Goal: Information Seeking & Learning: Check status

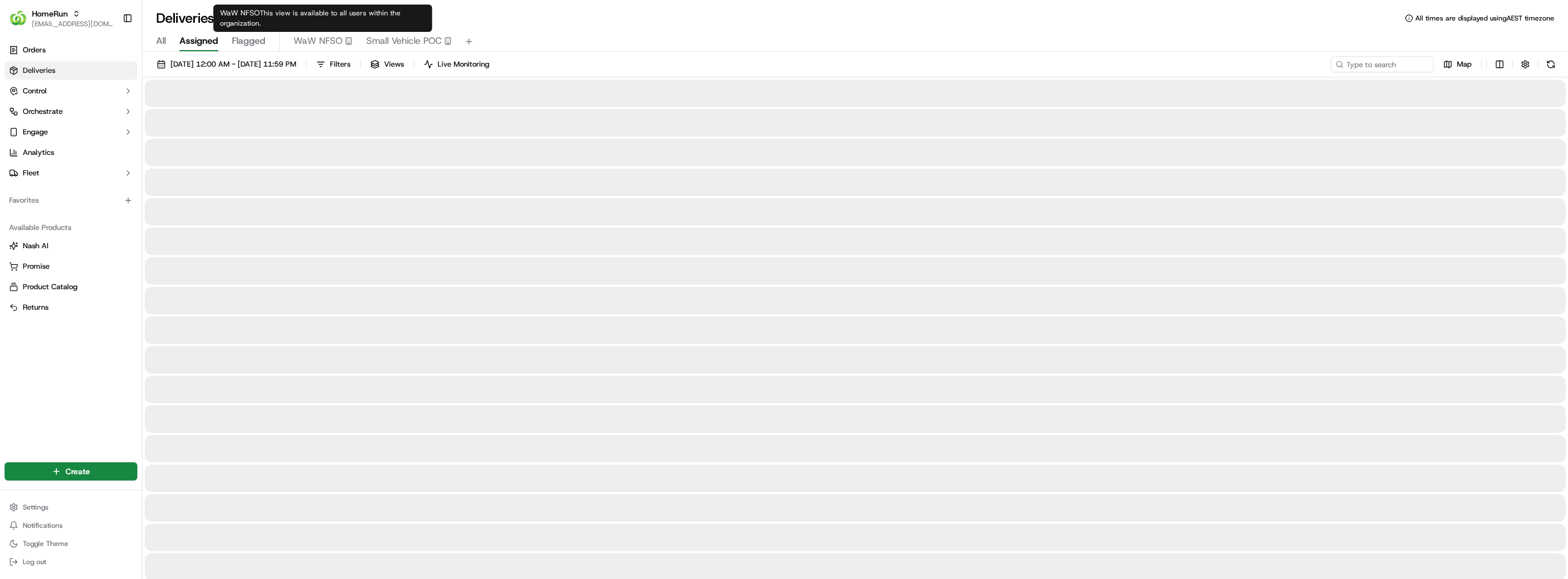
click at [401, 32] on div "All Assigned Flagged WaW NFSO Small Vehicle POC" at bounding box center [855, 40] width 1426 height 25
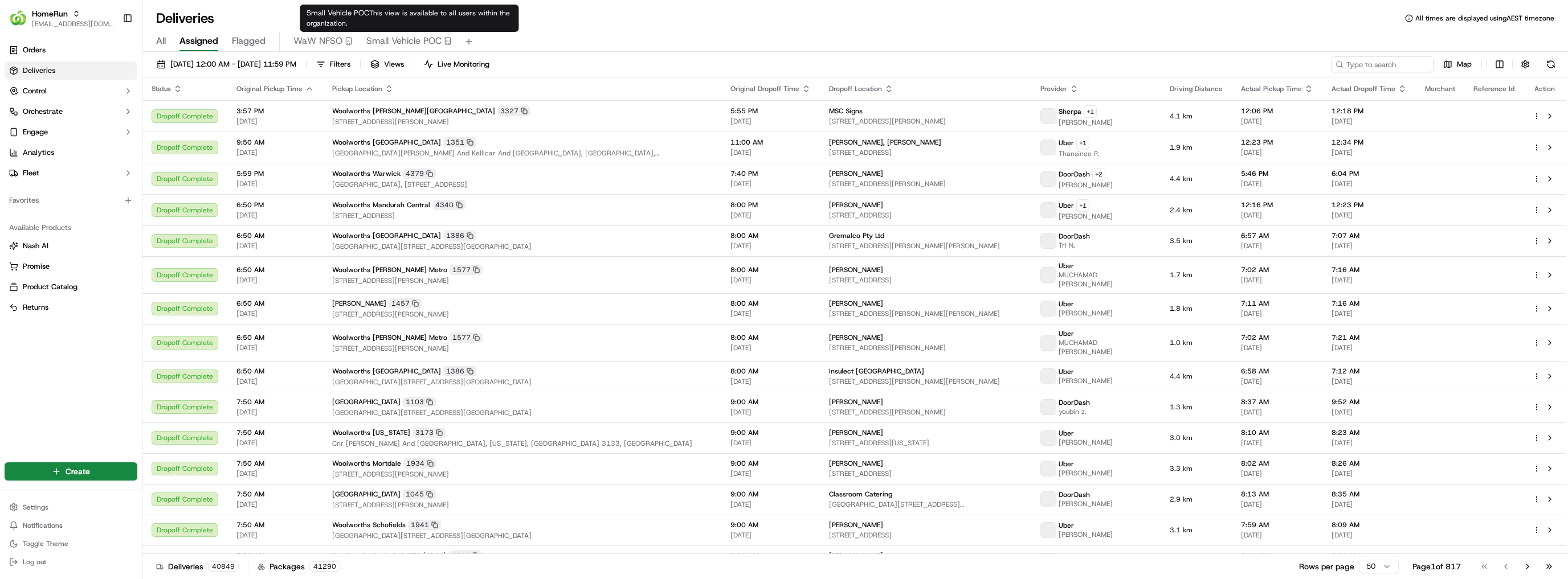
click at [401, 35] on span "Small Vehicle POC" at bounding box center [404, 41] width 75 height 14
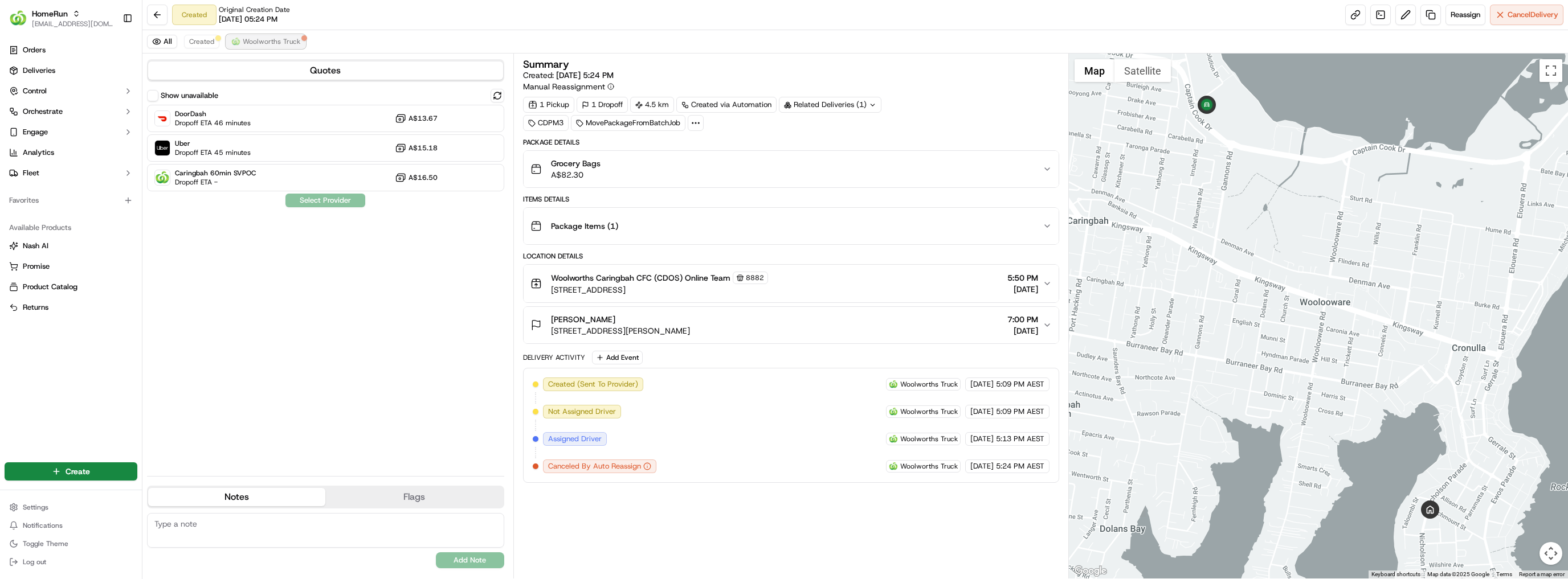
click at [259, 39] on span "Woolworths Truck" at bounding box center [272, 41] width 57 height 9
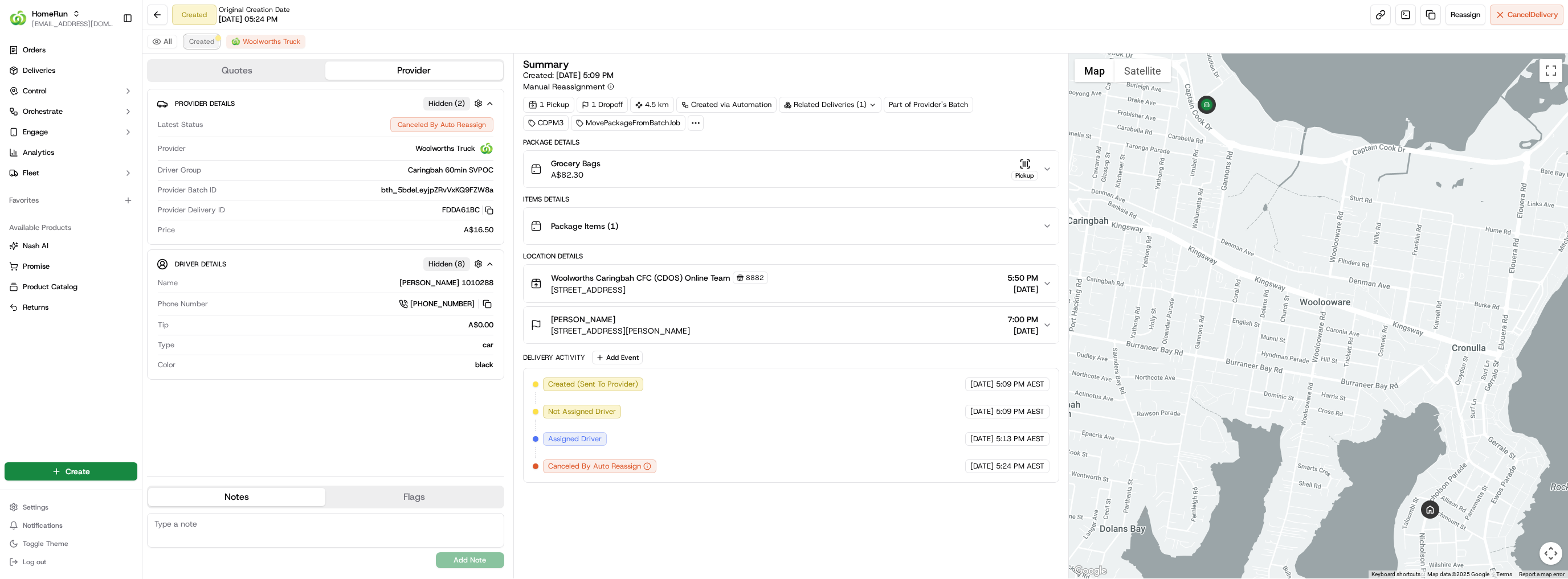
click at [211, 42] on span "Created" at bounding box center [201, 41] width 25 height 9
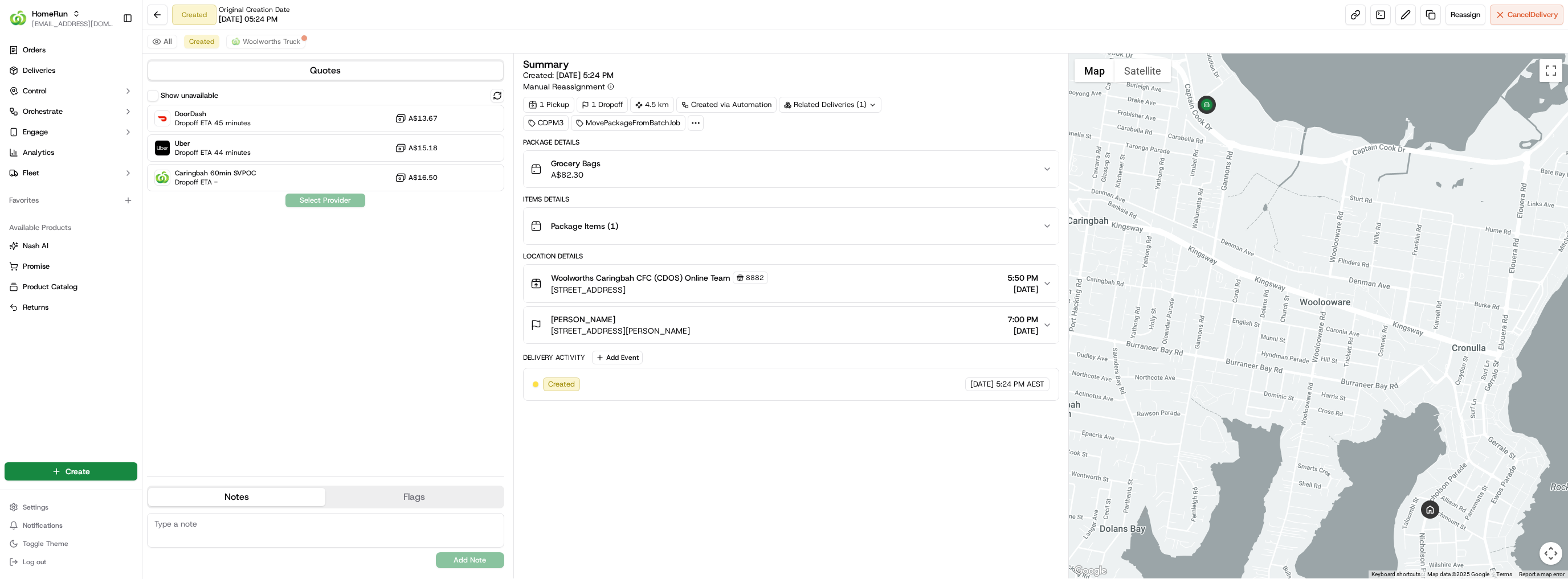
click at [246, 35] on div "All Created Woolworths Truck" at bounding box center [855, 42] width 1426 height 24
click at [246, 41] on span "Woolworths Truck" at bounding box center [272, 41] width 57 height 9
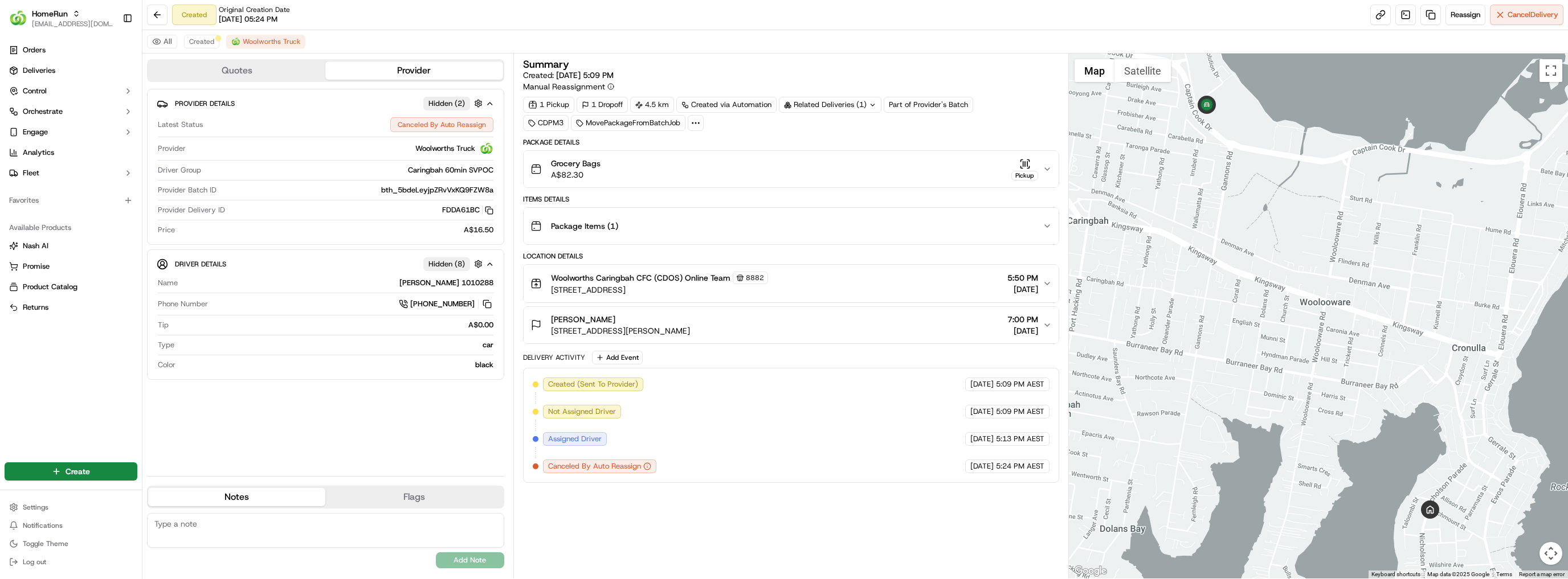
click at [834, 100] on div "Related Deliveries (1)" at bounding box center [830, 105] width 103 height 16
drag, startPoint x: 720, startPoint y: 326, endPoint x: 551, endPoint y: 329, distance: 169.0
click at [551, 329] on div "Emilie Ross 62A Nicholson Pde, Cronulla, NSW 2230, AU 7:00 PM 15/09/2025" at bounding box center [787, 325] width 513 height 23
copy span "62A Nicholson Pde, Cronulla, NSW 2230, AU"
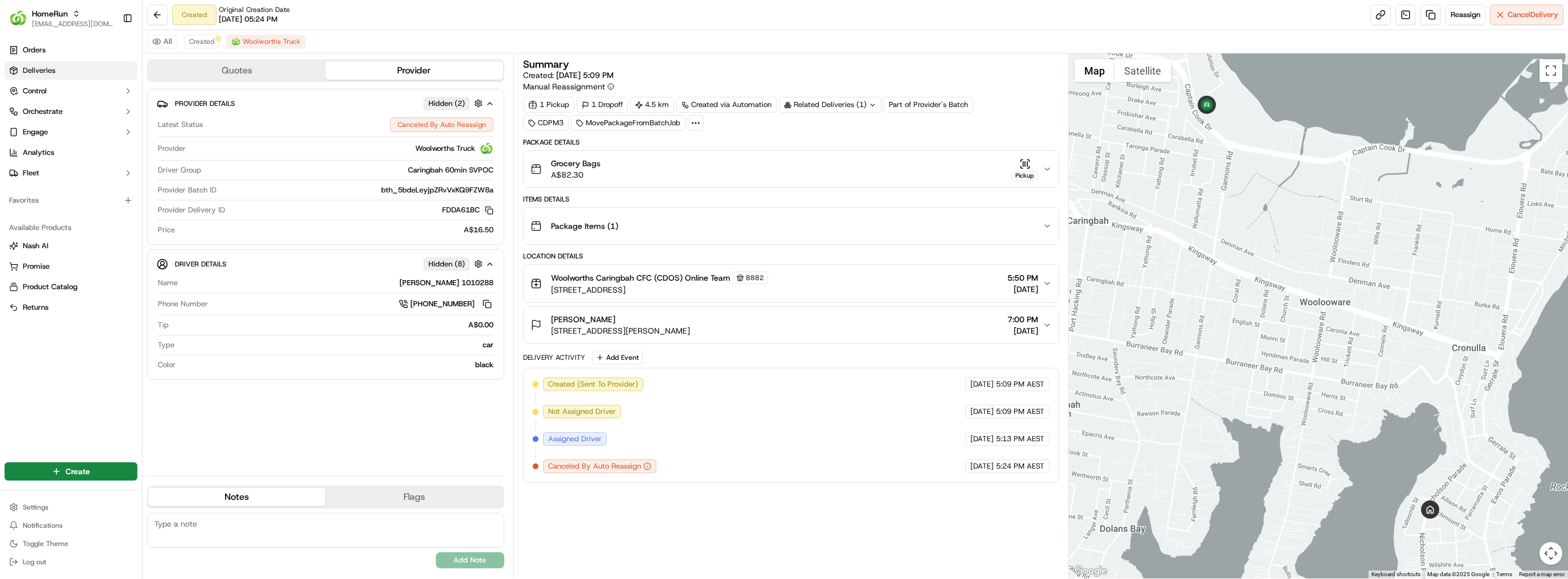
click at [94, 74] on link "Deliveries" at bounding box center [71, 70] width 132 height 18
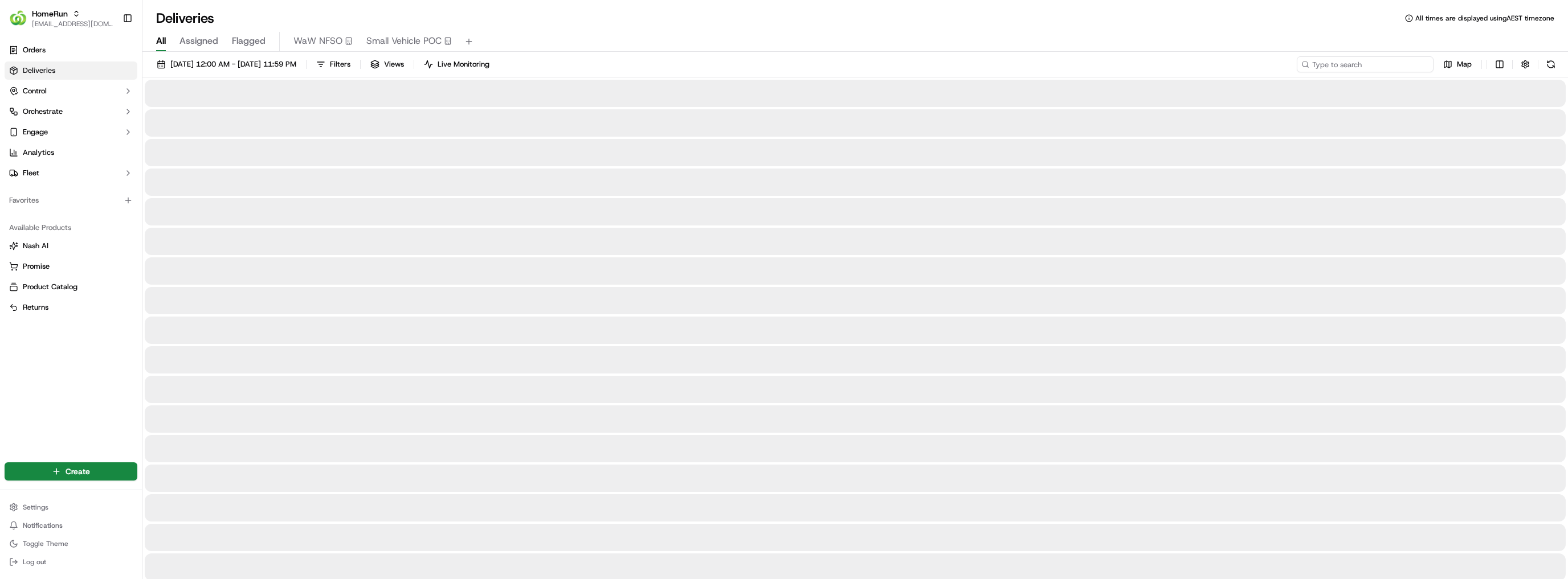
click at [1362, 64] on input at bounding box center [1365, 64] width 136 height 16
paste input "62A Nicholson Pde, Cronulla, NSW 2230, AU"
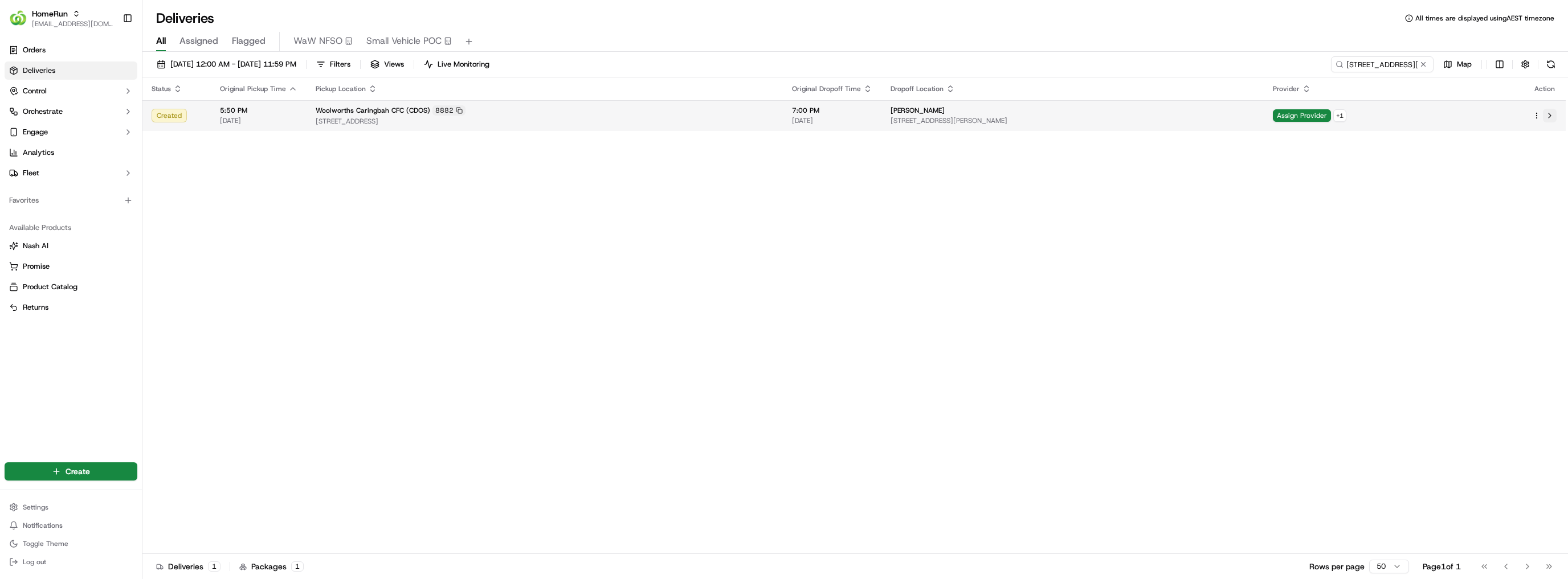
click at [1551, 114] on button at bounding box center [1550, 116] width 14 height 14
click at [1552, 115] on button at bounding box center [1550, 116] width 14 height 14
click at [1364, 64] on input "62A Nicholson Pde, Cronulla, NSW 2230, AU" at bounding box center [1365, 64] width 136 height 16
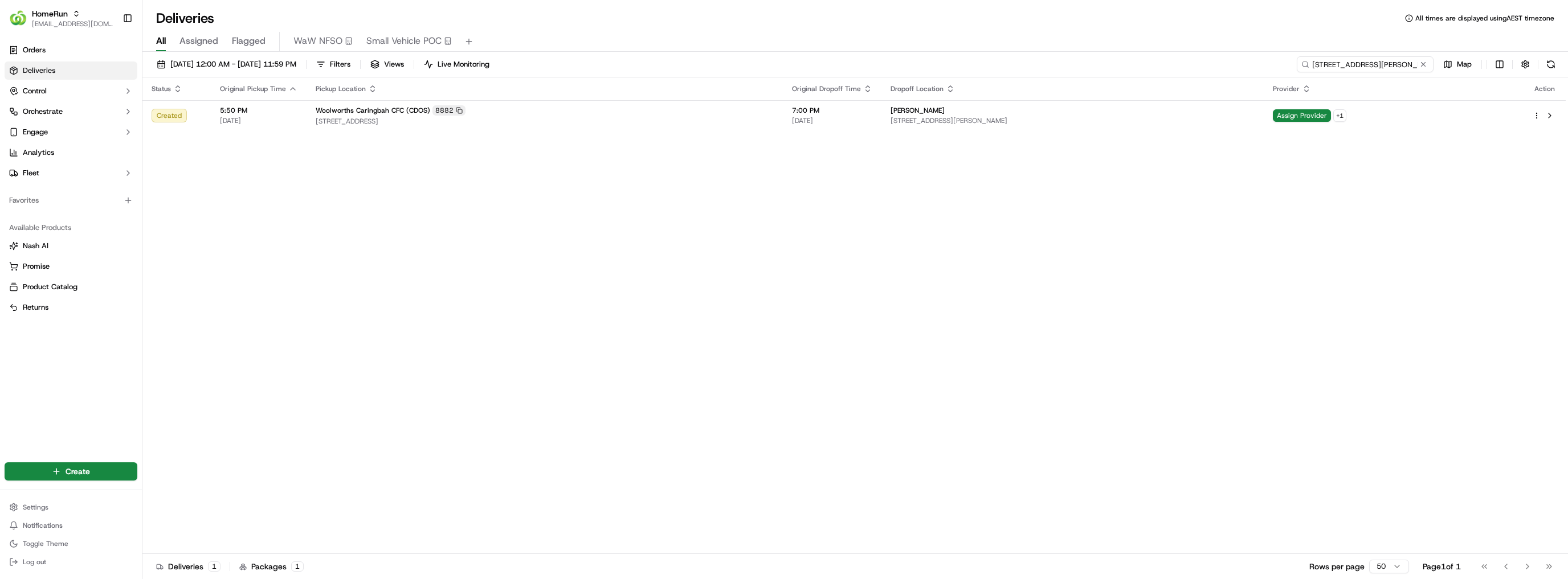
click at [1364, 64] on input "62A Nicholson Pde, Cronulla, NSW 2230, AU" at bounding box center [1365, 64] width 136 height 16
paste input "Emilie Ross"
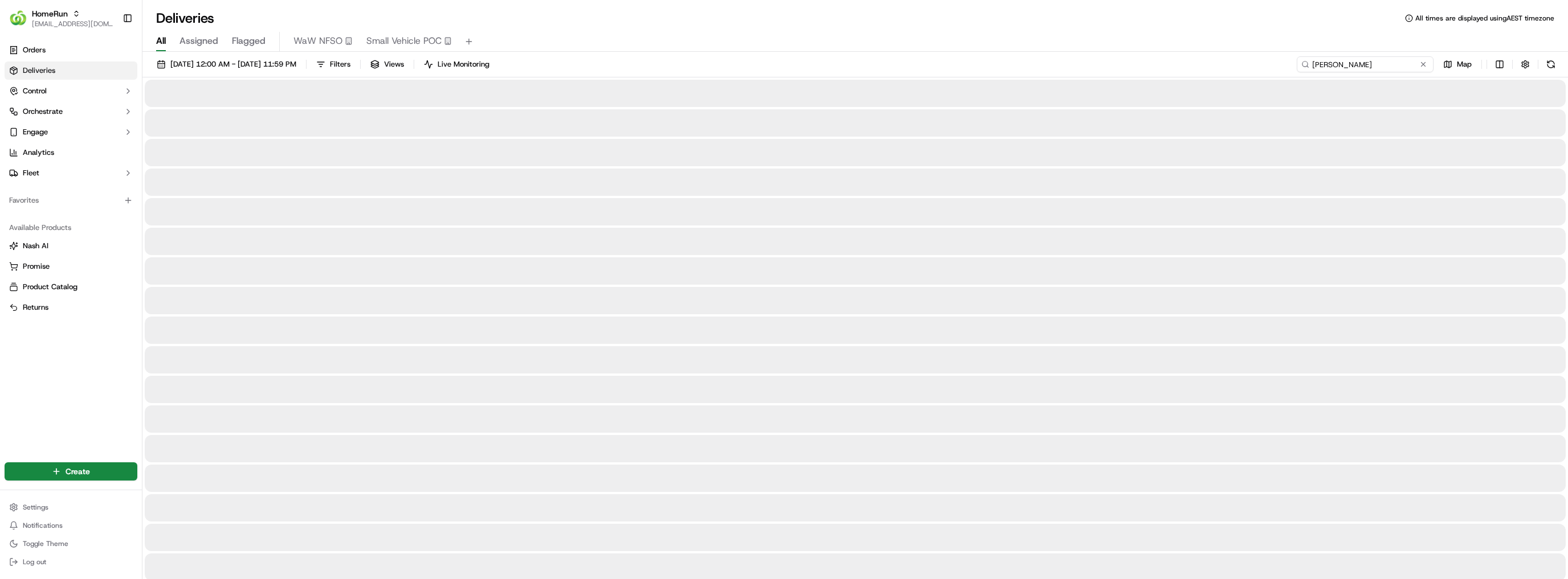
type input "Emilie Ross"
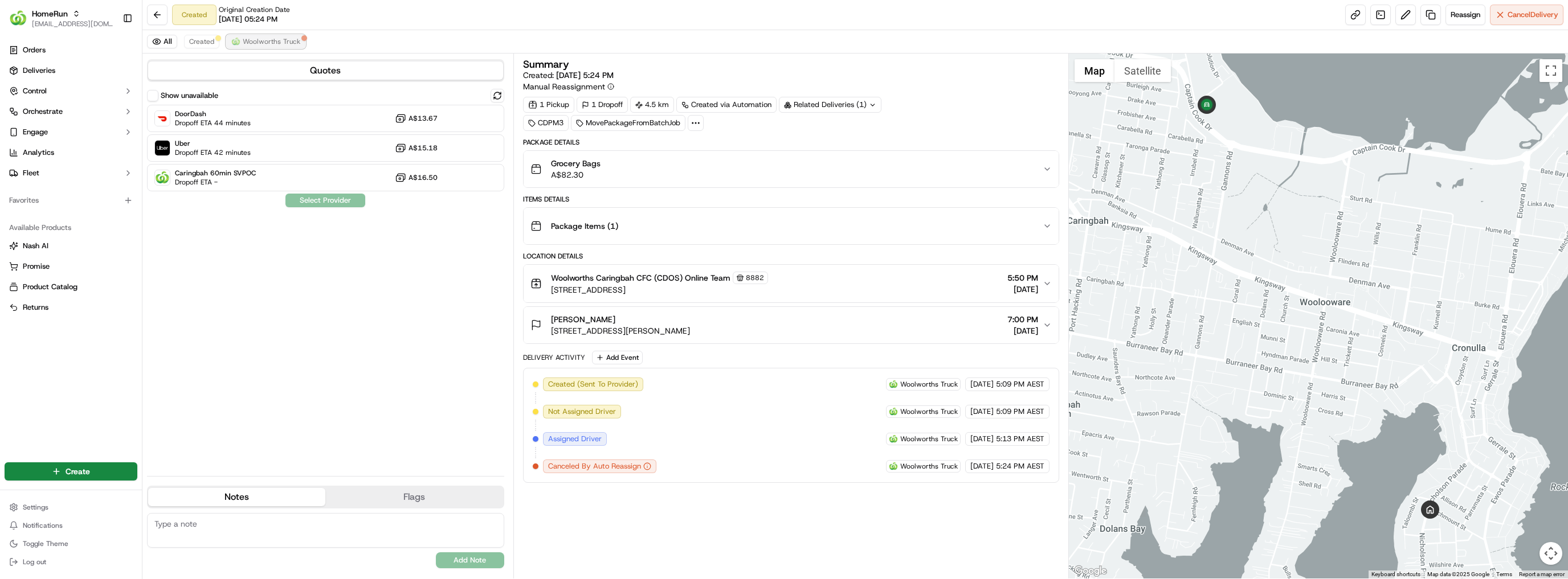
click at [246, 39] on span "Woolworths Truck" at bounding box center [272, 41] width 57 height 9
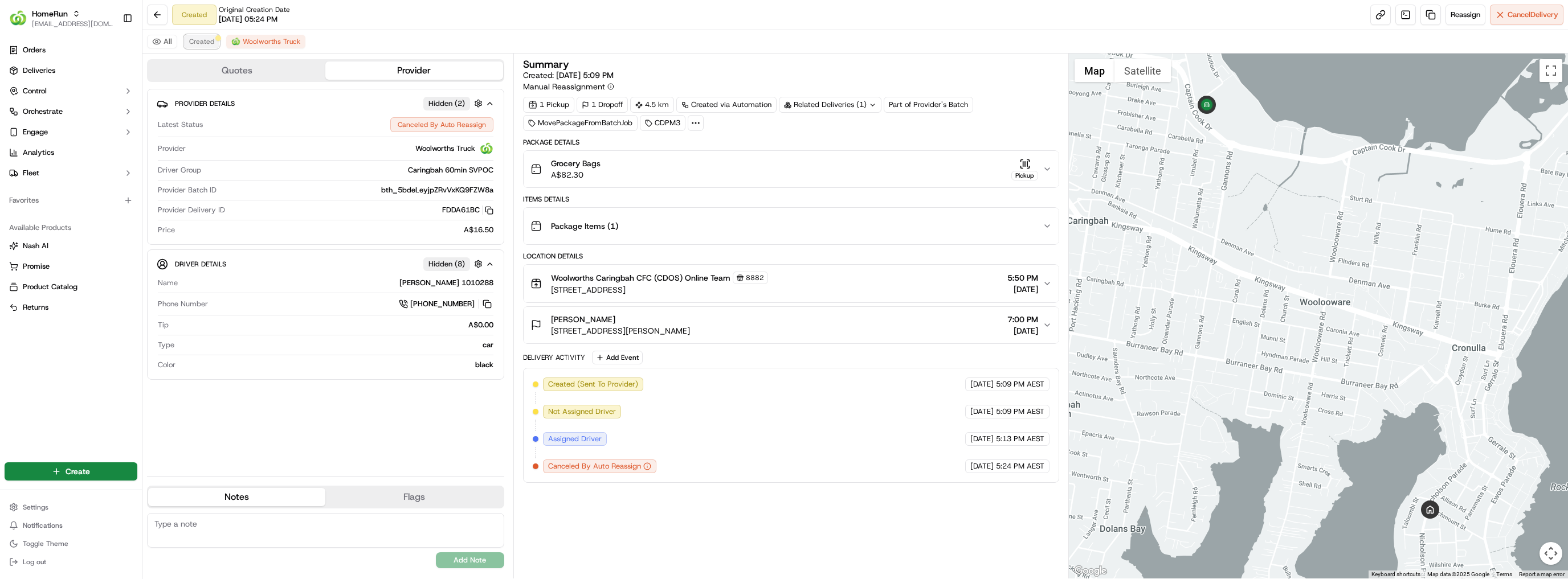
click at [205, 40] on span "Created" at bounding box center [201, 41] width 25 height 9
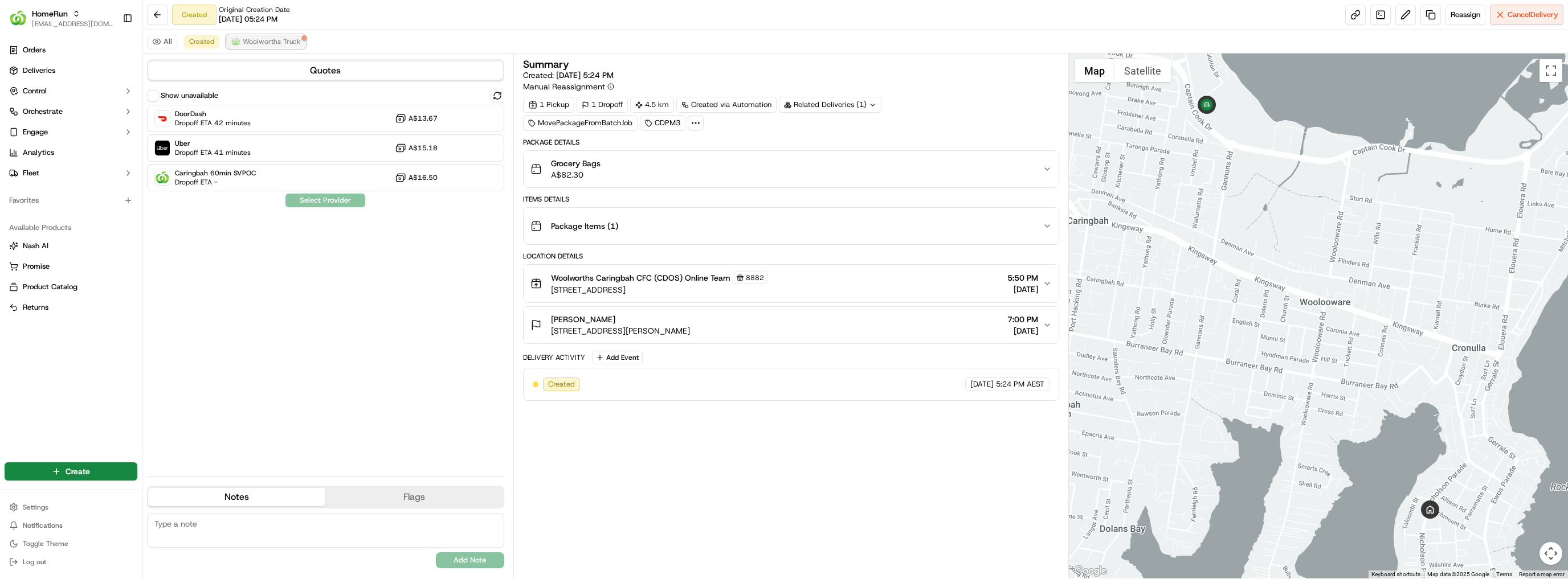
click at [288, 41] on span "Woolworths Truck" at bounding box center [272, 41] width 57 height 9
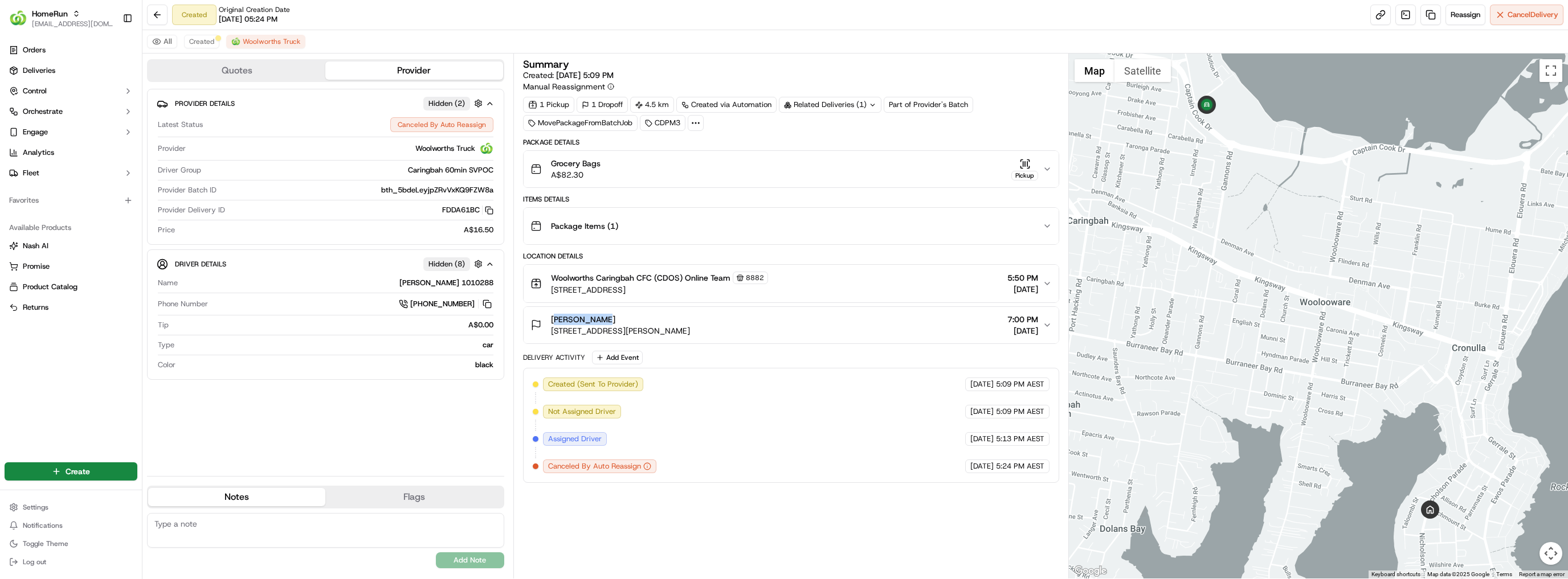
drag, startPoint x: 598, startPoint y: 316, endPoint x: 547, endPoint y: 317, distance: 51.0
click at [547, 317] on div "Emilie Ross 62A Nicholson Pde, Cronulla, NSW 2230, AU" at bounding box center [610, 325] width 159 height 23
copy span "Emilie Ross"
click at [71, 68] on link "Deliveries" at bounding box center [71, 70] width 132 height 18
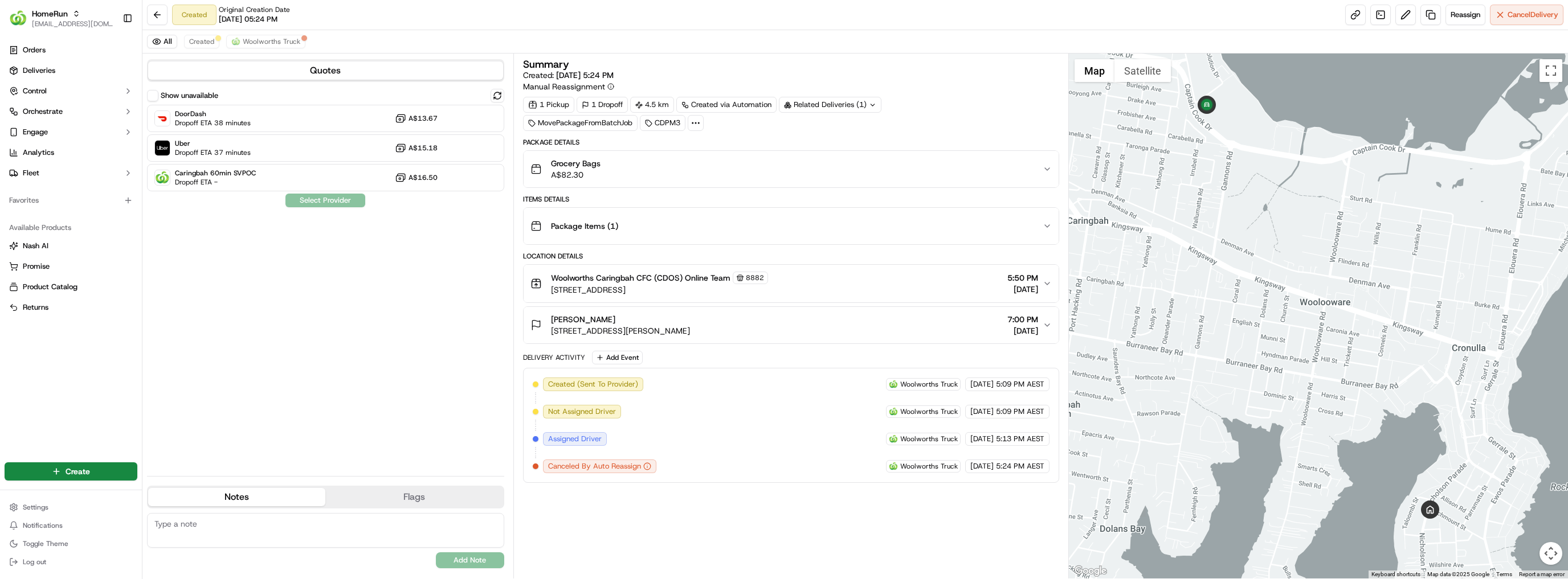
click at [609, 319] on div "[PERSON_NAME]" at bounding box center [620, 320] width 139 height 12
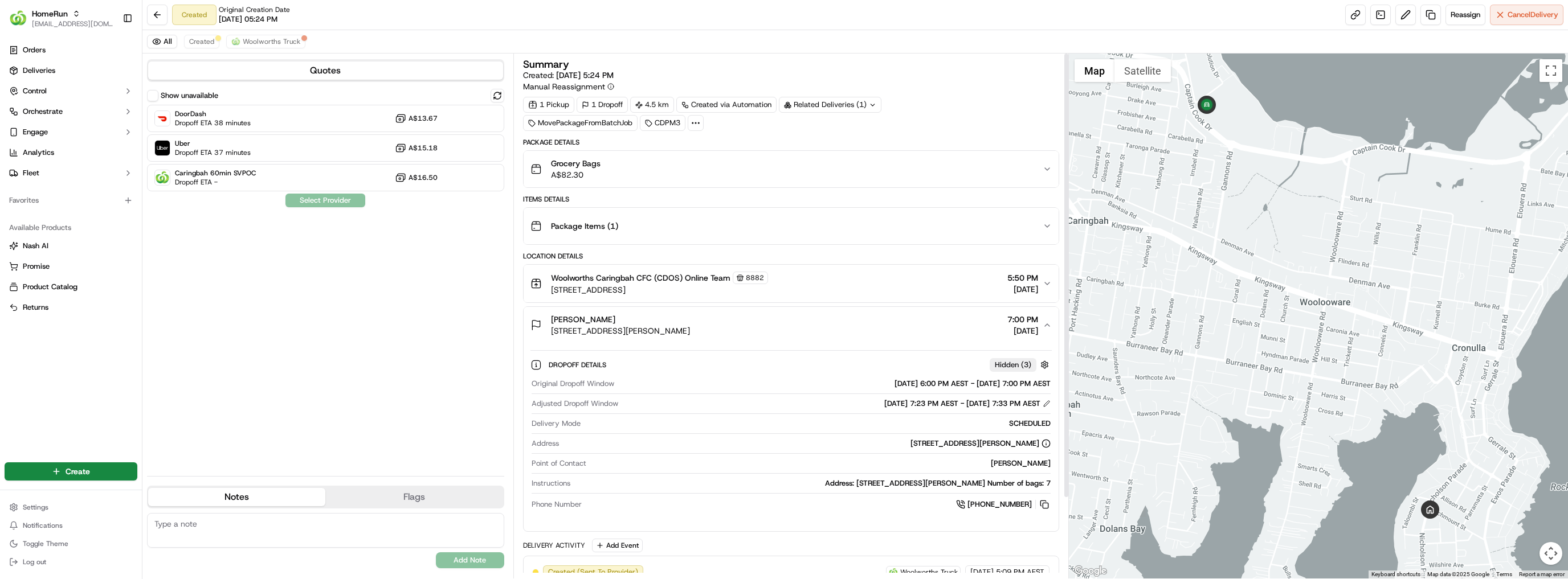
click at [594, 171] on span "A$82.30" at bounding box center [575, 175] width 49 height 12
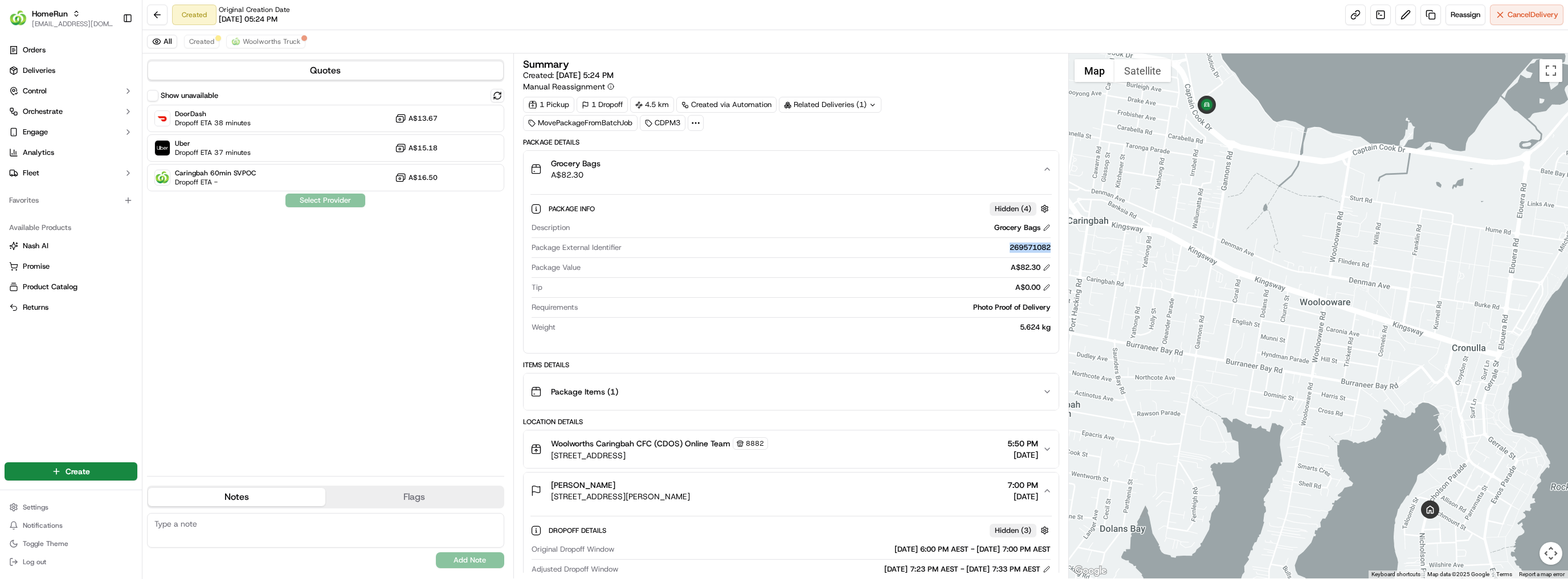
drag, startPoint x: 1055, startPoint y: 245, endPoint x: 969, endPoint y: 248, distance: 86.1
click at [969, 248] on div "Package Info Hidden ( 4 ) Description Grocery Bags Package External Identifier …" at bounding box center [792, 266] width 536 height 156
copy div "269571082"
drag, startPoint x: 593, startPoint y: 482, endPoint x: 550, endPoint y: 483, distance: 43.0
click at [550, 483] on div "Emilie Ross 62A Nicholson Pde, Cronulla, NSW 2230, AU" at bounding box center [610, 490] width 159 height 23
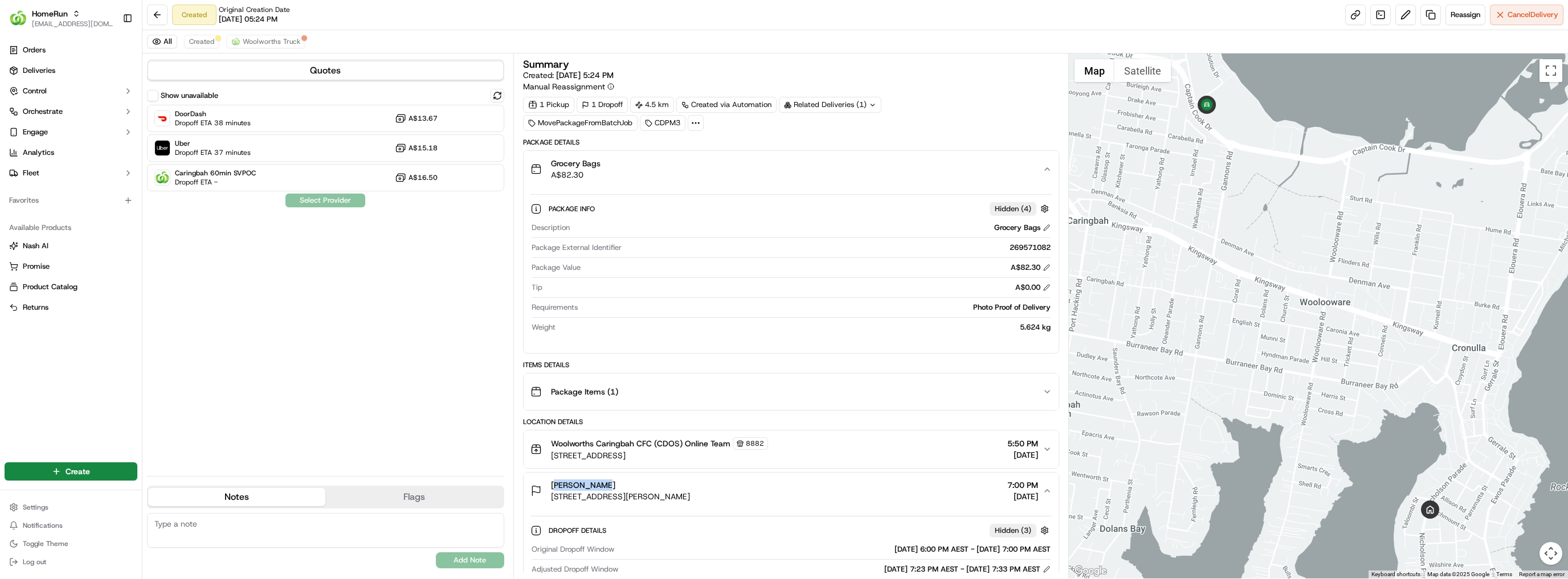
copy span "Emilie Ross"
click at [831, 102] on div "Related Deliveries (1)" at bounding box center [830, 105] width 103 height 16
click at [813, 173] on div "Grocery Bags A$82.30" at bounding box center [787, 169] width 513 height 23
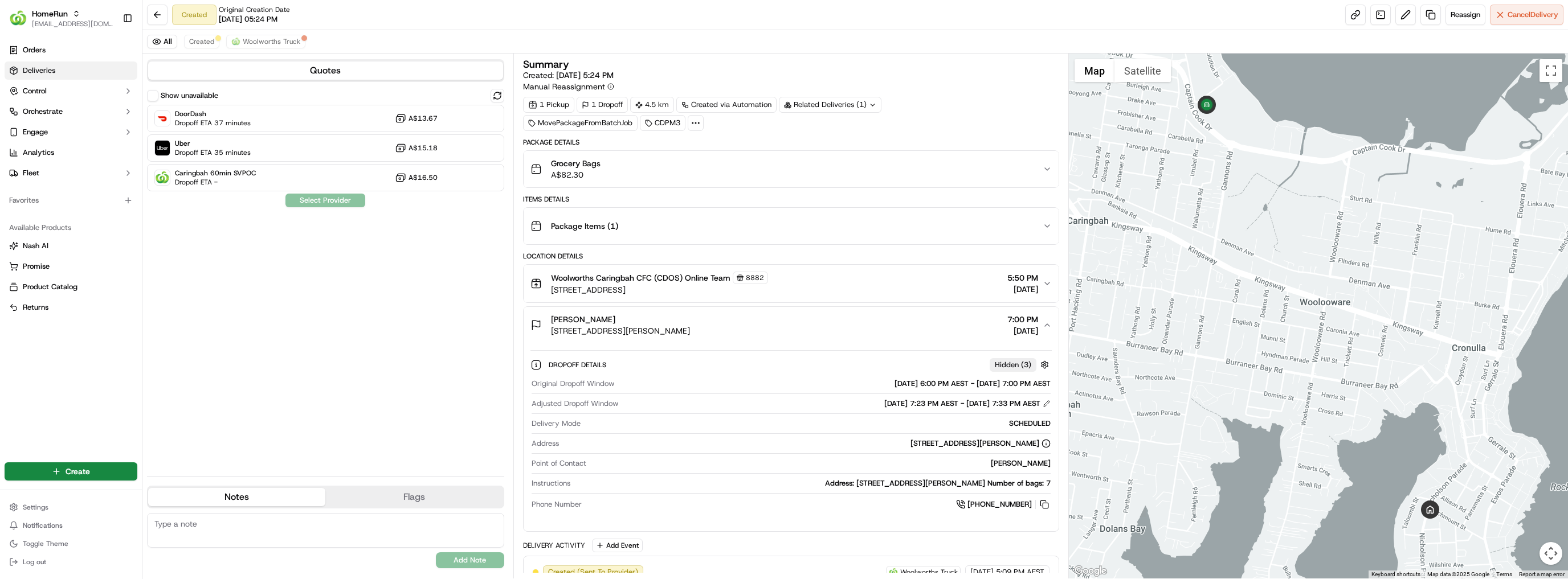
click at [64, 67] on link "Deliveries" at bounding box center [71, 70] width 132 height 18
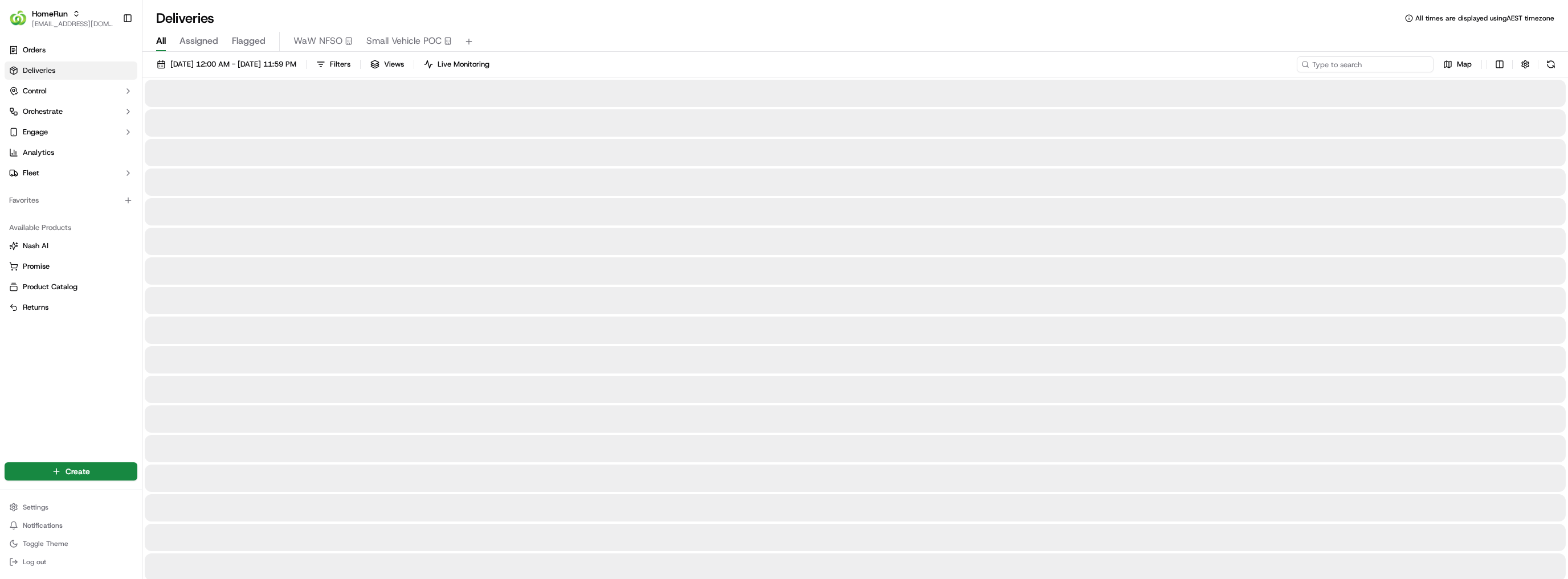
click at [1350, 66] on input at bounding box center [1365, 64] width 136 height 16
type input "Emile ross"
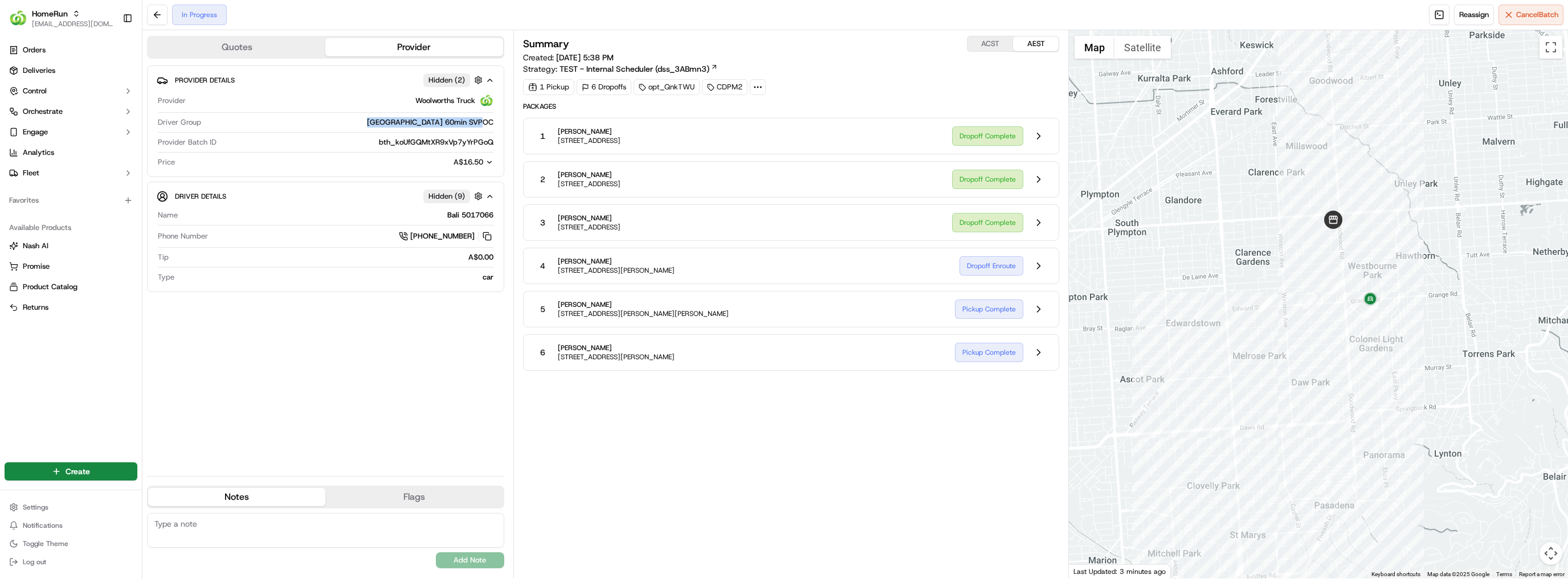
drag, startPoint x: 373, startPoint y: 122, endPoint x: 499, endPoint y: 122, distance: 126.0
click at [499, 122] on div "Provider Details Hidden ( 2 ) Provider Woolworths Truck Driver Group [GEOGRAPHI…" at bounding box center [325, 121] width 357 height 112
click at [53, 66] on span "Deliveries" at bounding box center [39, 70] width 33 height 10
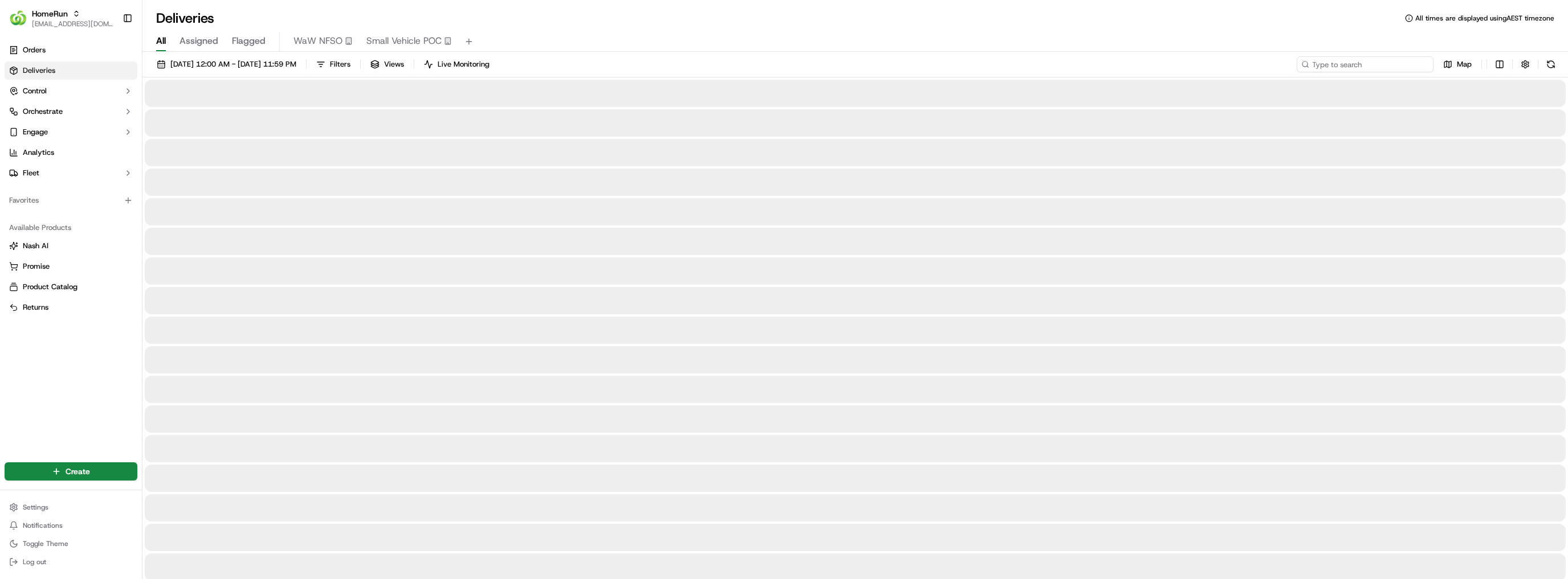
click at [1375, 61] on input at bounding box center [1365, 64] width 136 height 16
type input "[GEOGRAPHIC_DATA]"
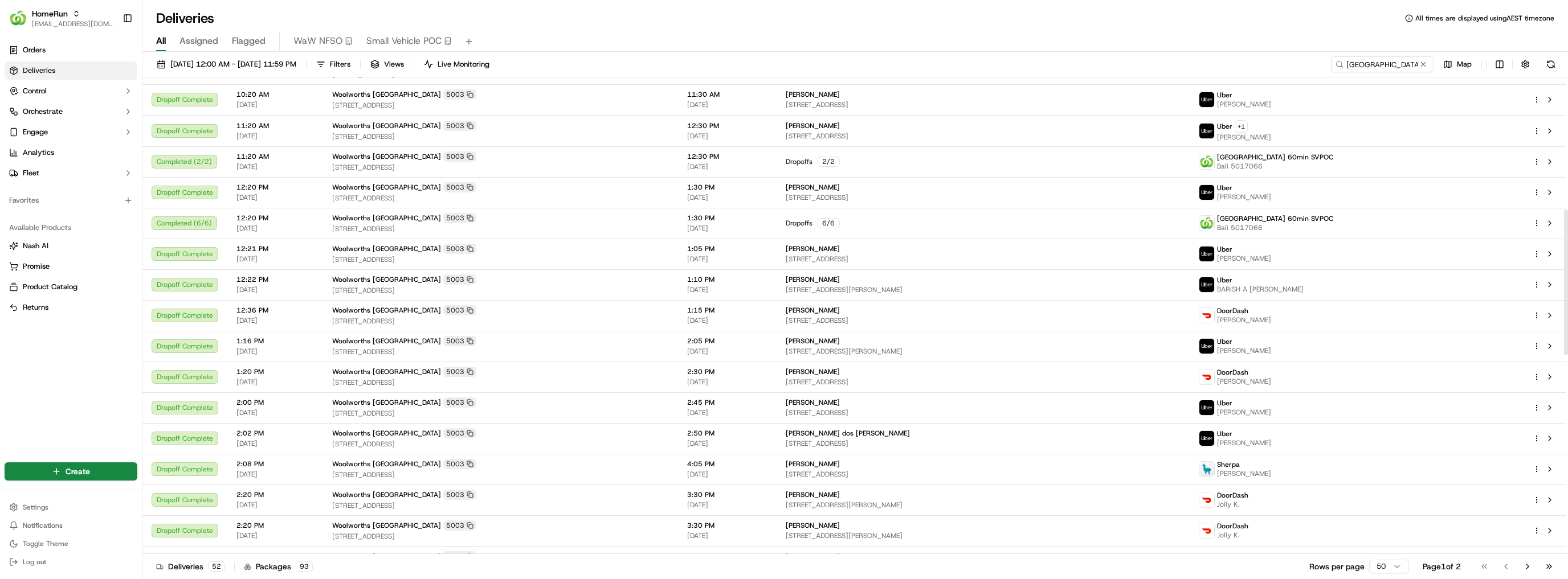
scroll to position [127, 0]
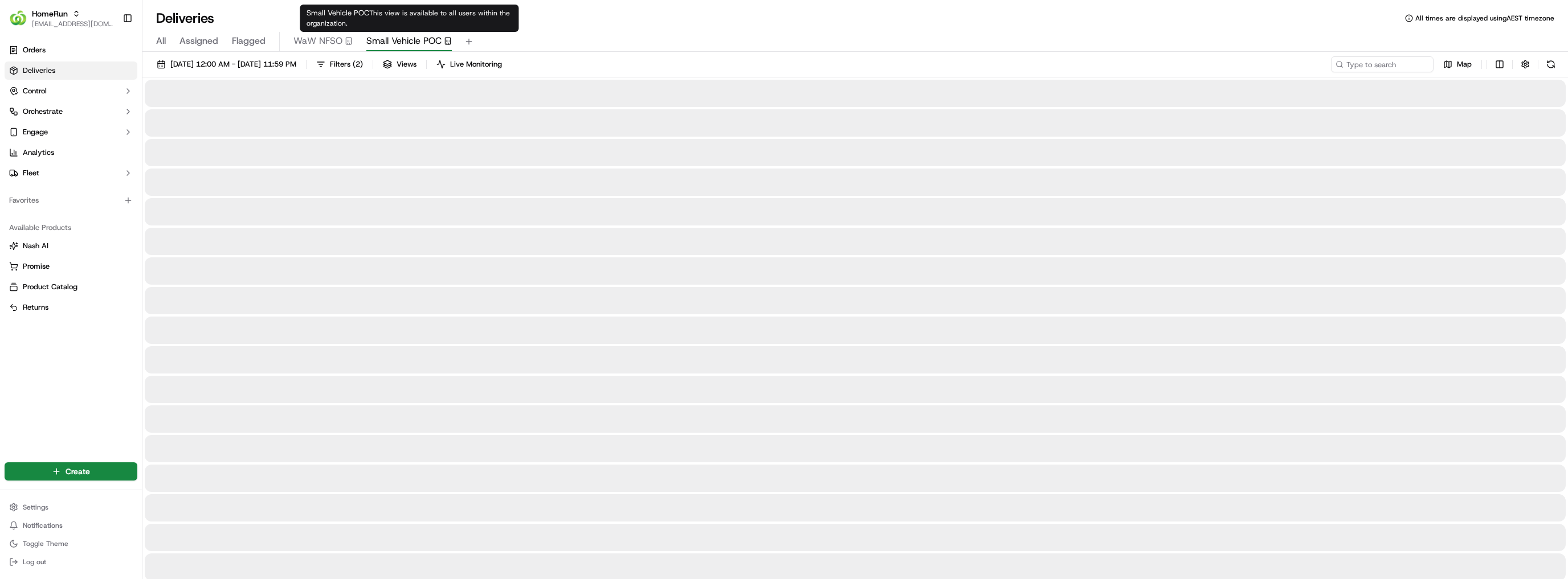
click at [416, 39] on span "Small Vehicle POC" at bounding box center [404, 41] width 75 height 14
click at [1416, 68] on input at bounding box center [1365, 64] width 136 height 16
click at [1352, 63] on input "cumberlandpark" at bounding box center [1365, 64] width 136 height 16
type input "[GEOGRAPHIC_DATA]"
